Goal: Task Accomplishment & Management: Use online tool/utility

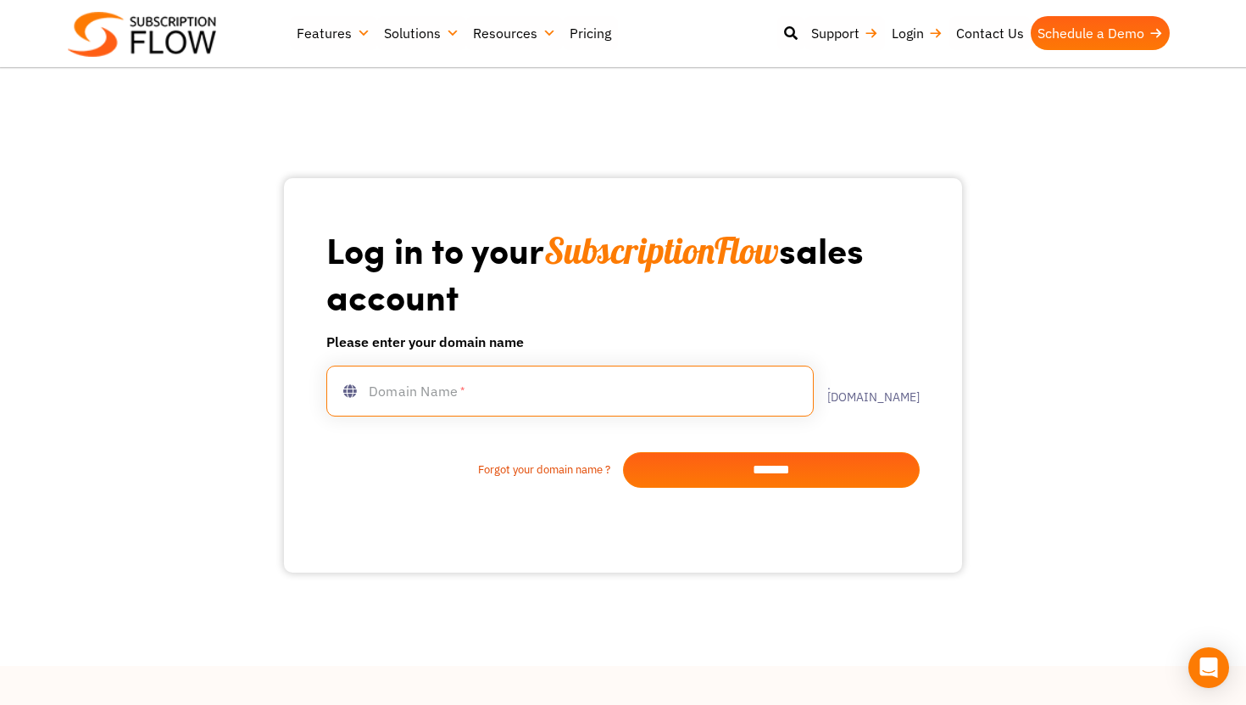
click at [638, 400] on input "text" at bounding box center [570, 390] width 488 height 51
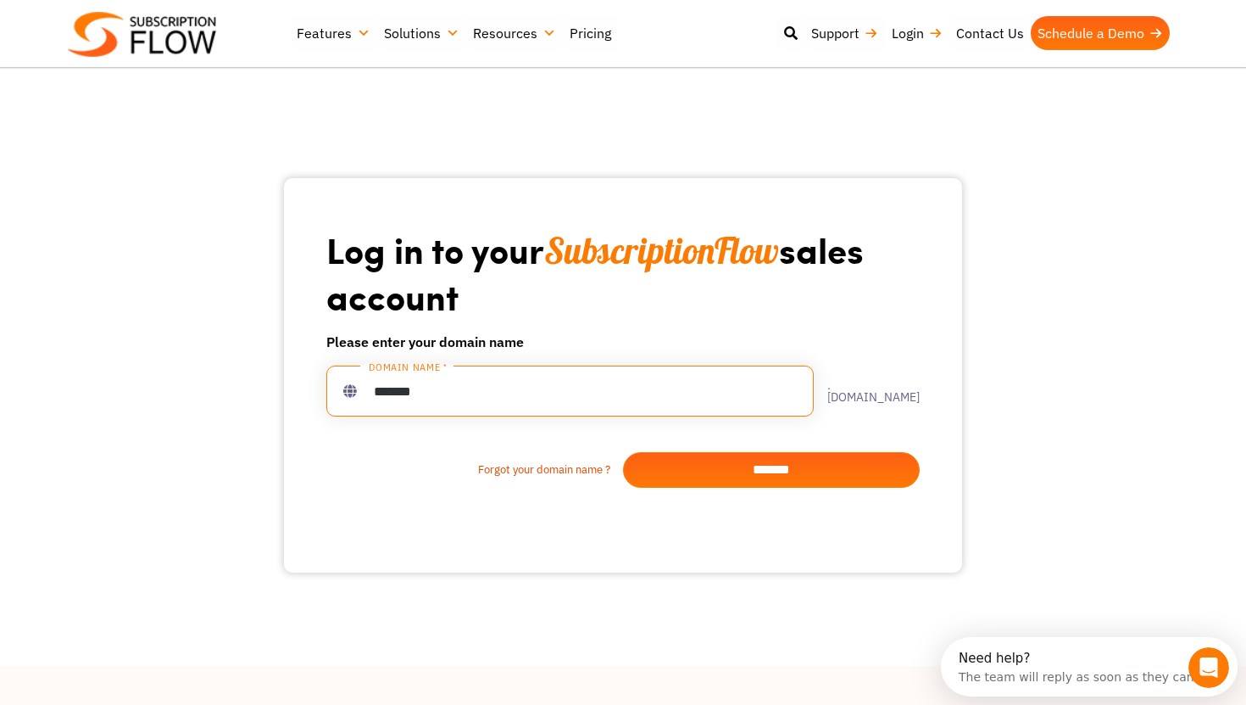
type input "*******"
click at [789, 467] on input "*******" at bounding box center [771, 470] width 297 height 36
